Goal: Information Seeking & Learning: Check status

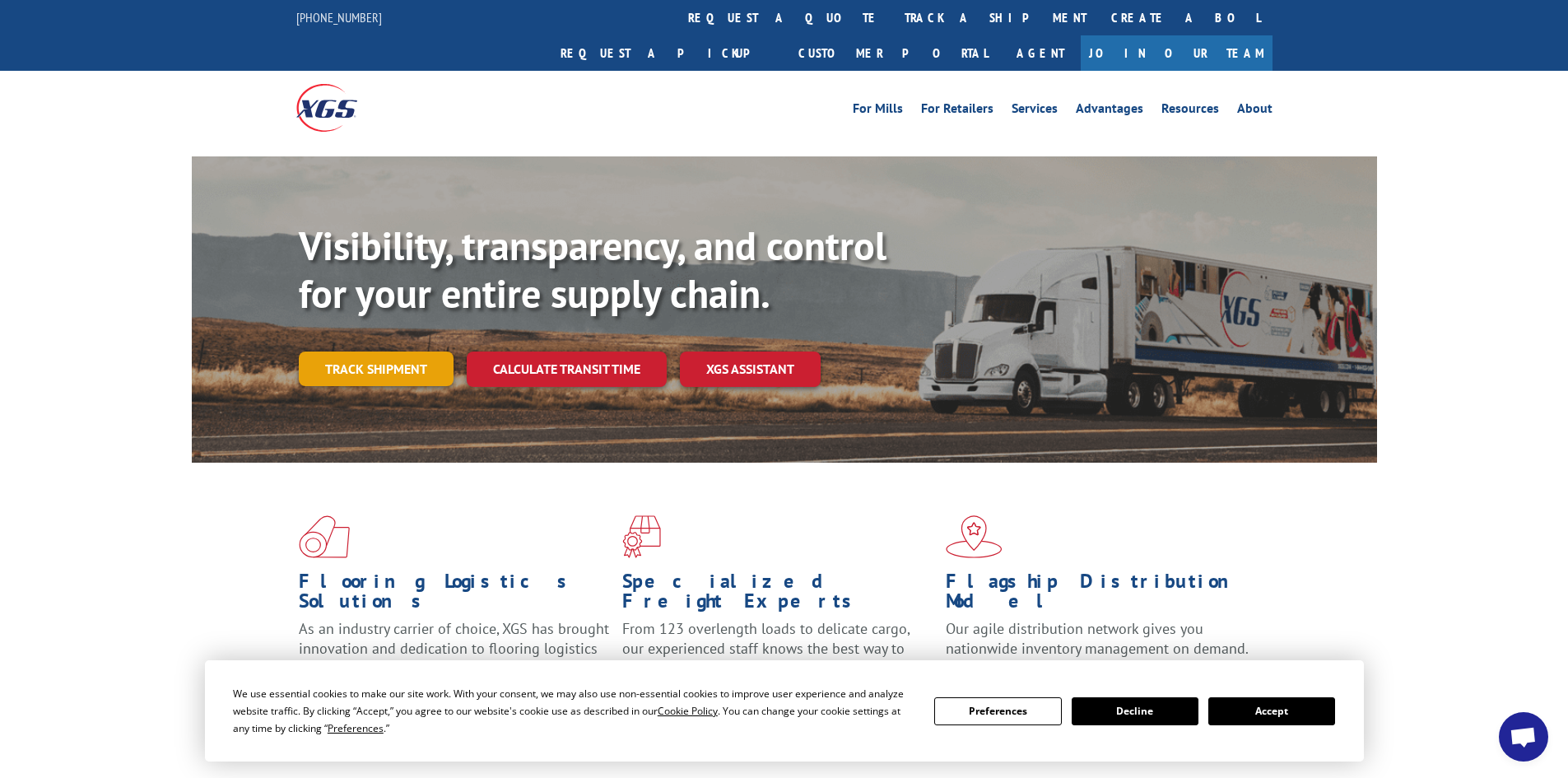
click at [336, 352] on link "Track shipment" at bounding box center [376, 369] width 155 height 35
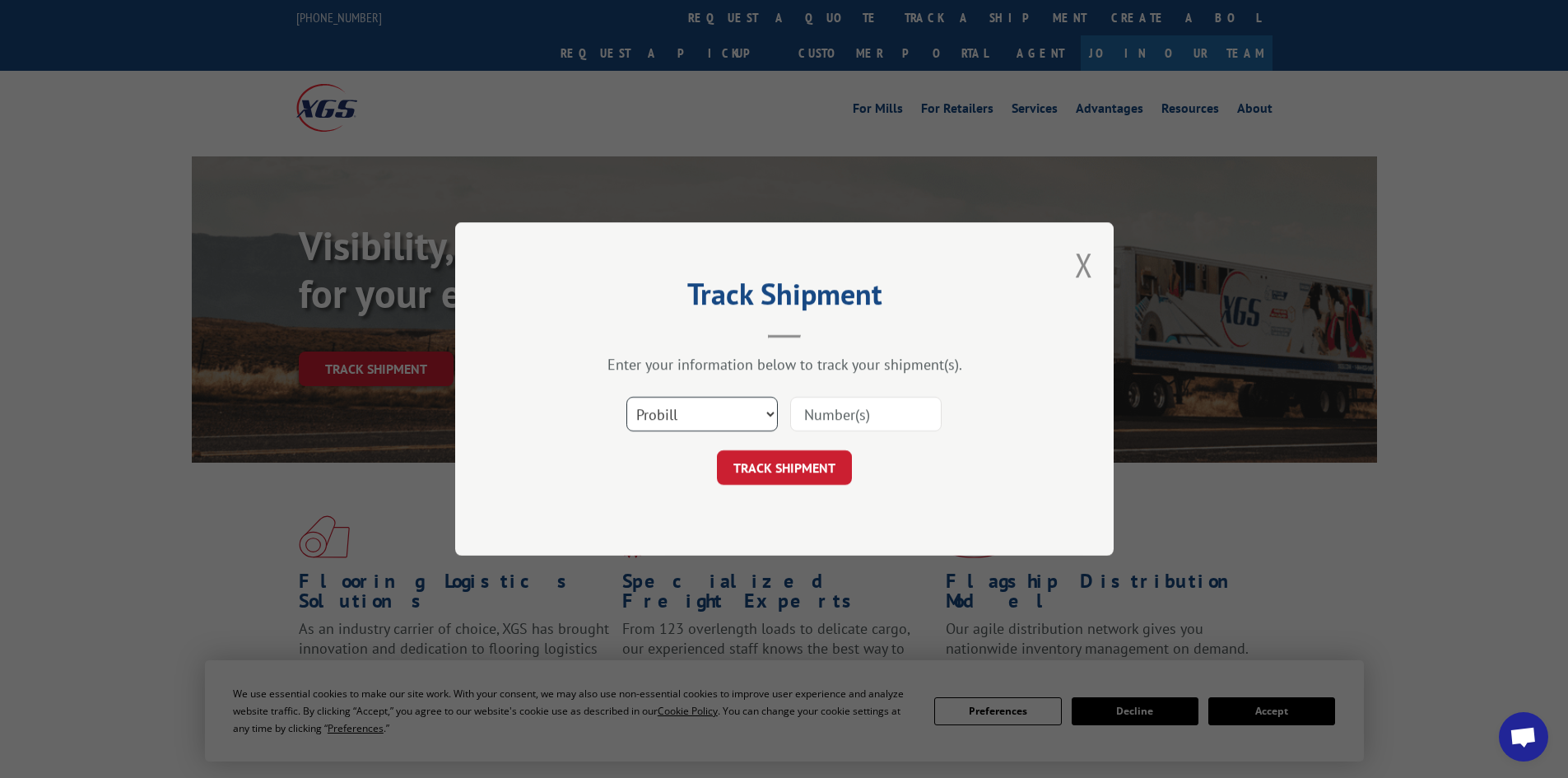
click at [763, 418] on select "Select category... Probill BOL PO" at bounding box center [702, 414] width 152 height 35
select select "bol"
click at [627, 397] on select "Select category... Probill BOL PO" at bounding box center [702, 414] width 152 height 35
paste input "5266582"
type input "5266582"
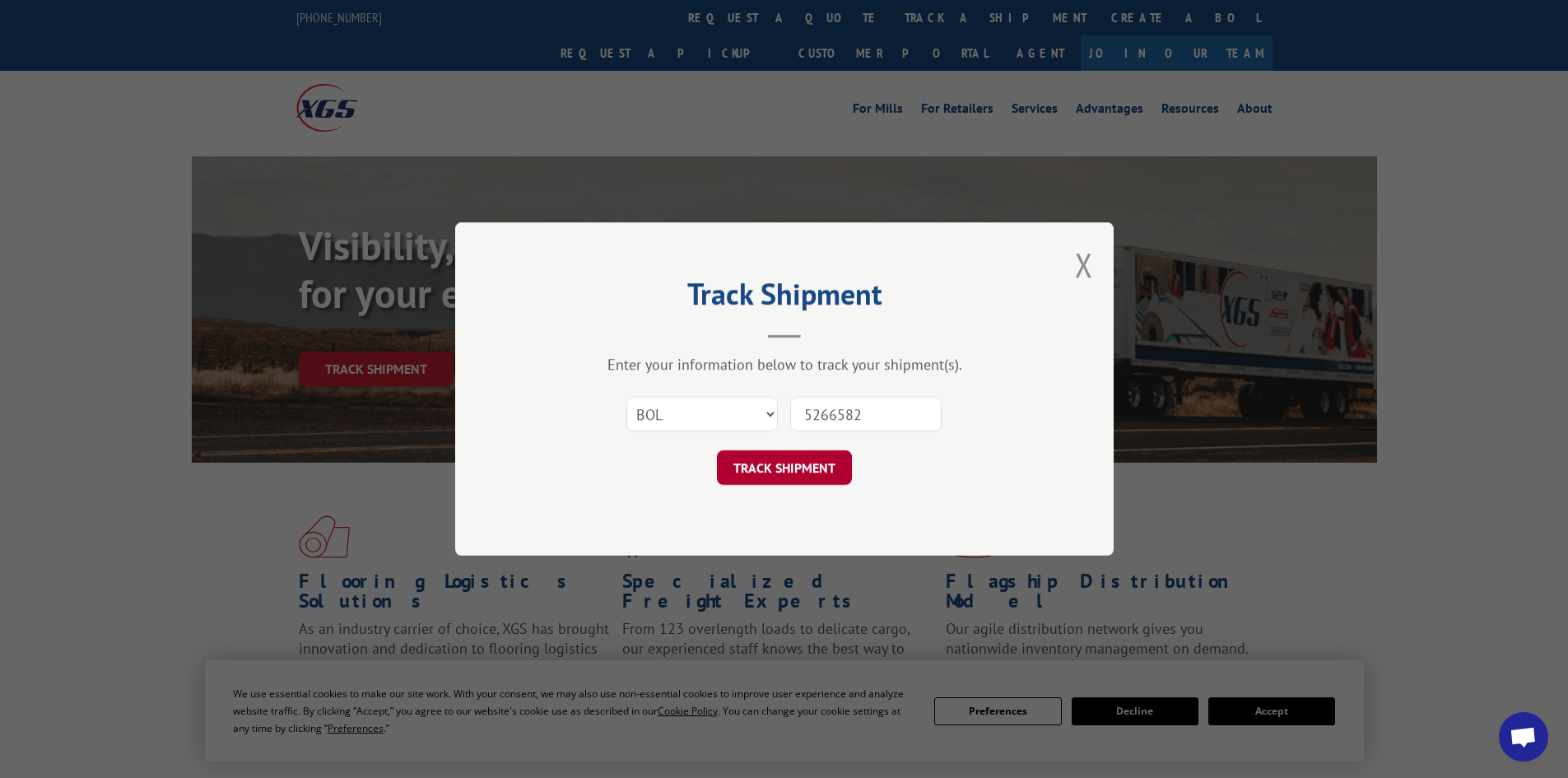
click at [796, 470] on button "TRACK SHIPMENT" at bounding box center [784, 468] width 135 height 35
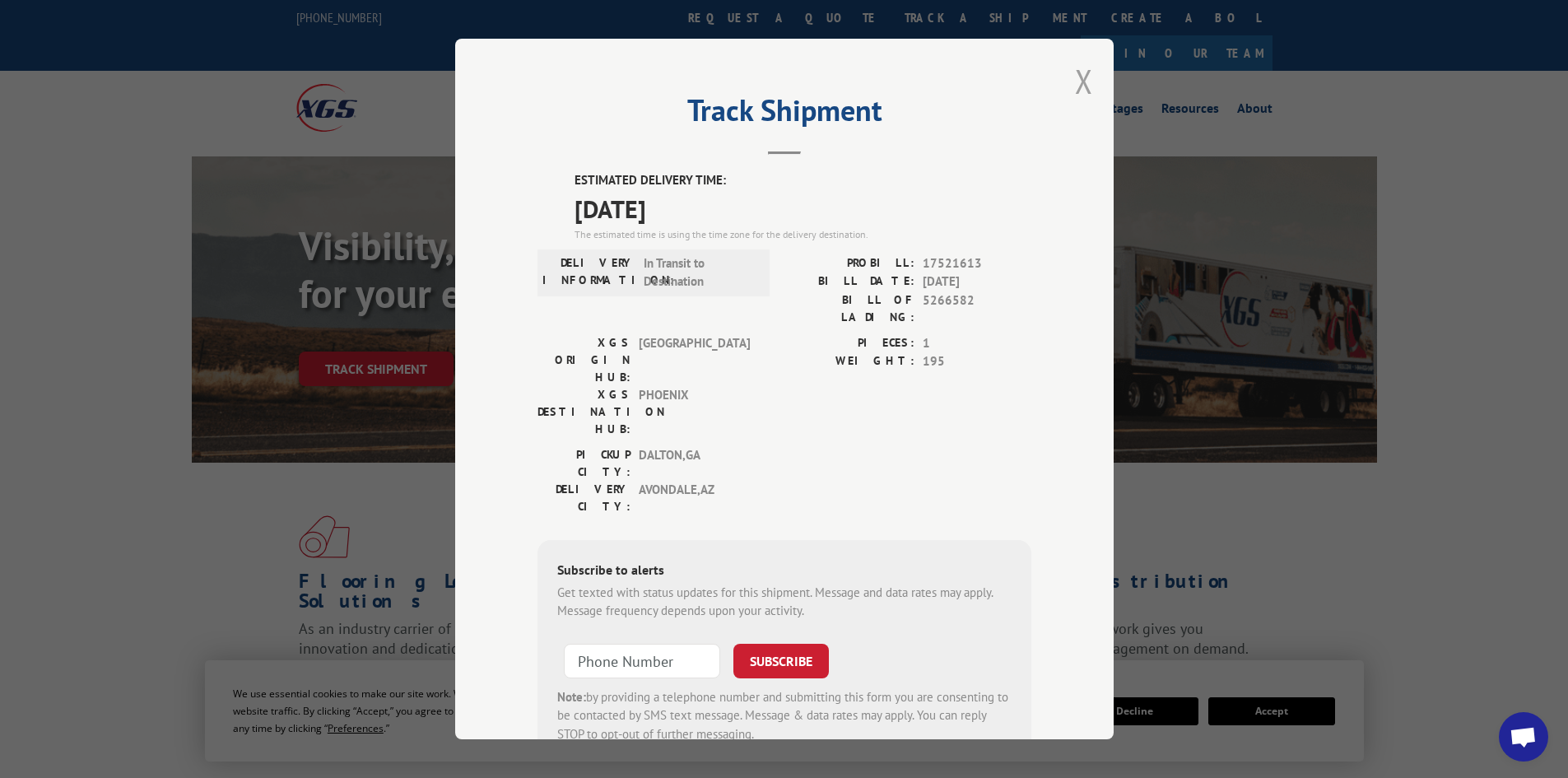
click at [1082, 66] on button "Close modal" at bounding box center [1084, 80] width 18 height 43
